Goal: Task Accomplishment & Management: Use online tool/utility

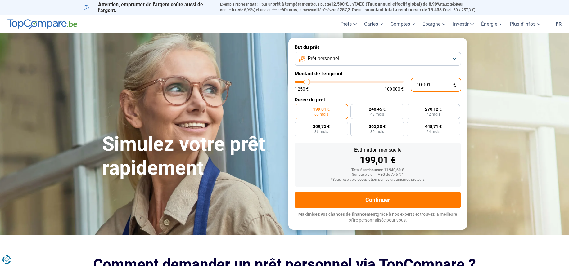
drag, startPoint x: 433, startPoint y: 84, endPoint x: 345, endPoint y: 82, distance: 87.6
click at [345, 82] on div "10 001 € 1 250 € 100 000 €" at bounding box center [378, 85] width 166 height 14
type input "10000"
radio input "true"
type input "2"
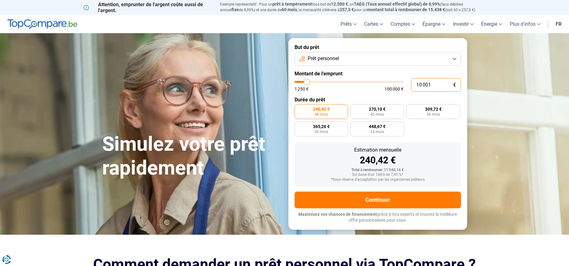
type input "1250"
type input "20"
type input "1250"
type input "200"
type input "1250"
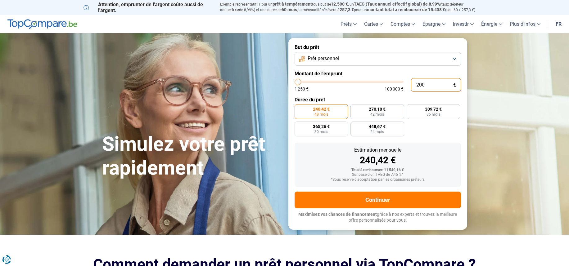
type input "2 000"
type input "2000"
type input "20 001"
type input "20000"
radio input "false"
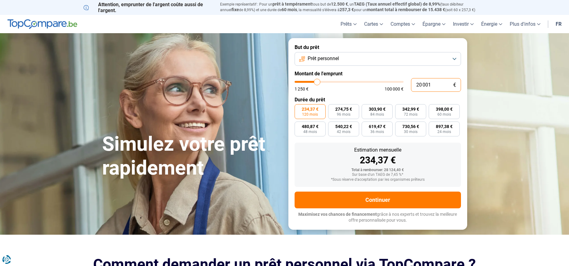
type input "20 001"
click at [458, 159] on div "Estimation mensuelle 234,37 € Total à rembourser: 28 124,40 € Sur base d'un TAE…" at bounding box center [378, 165] width 166 height 44
